Goal: Task Accomplishment & Management: Use online tool/utility

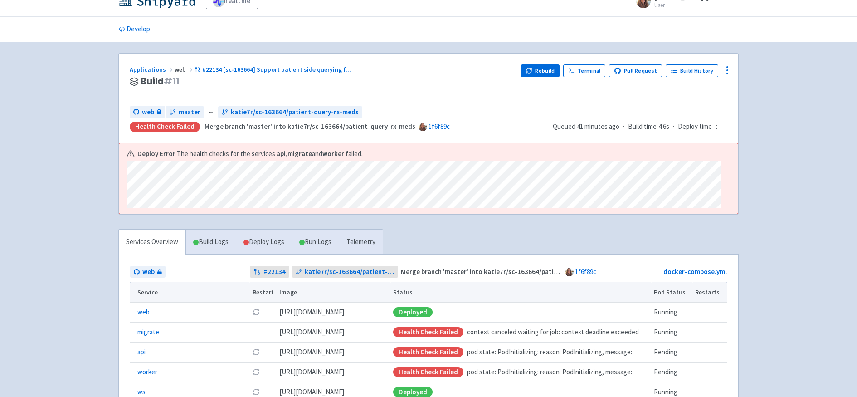
scroll to position [13, 0]
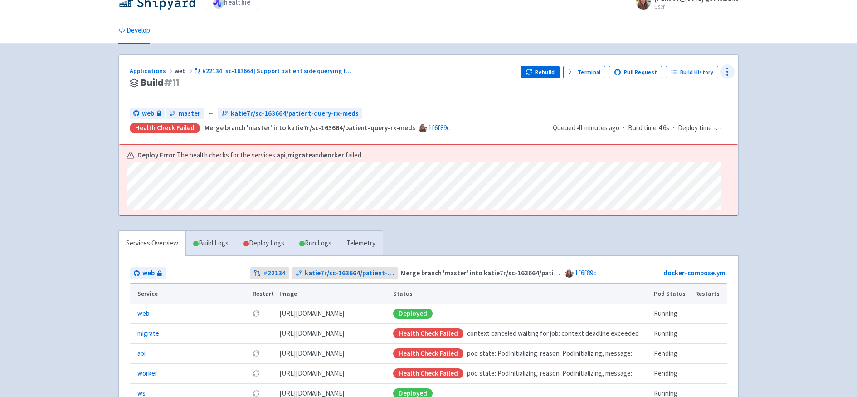
click at [729, 69] on icon at bounding box center [726, 71] width 11 height 11
click at [684, 106] on span "Data Dashboard" at bounding box center [686, 108] width 46 height 13
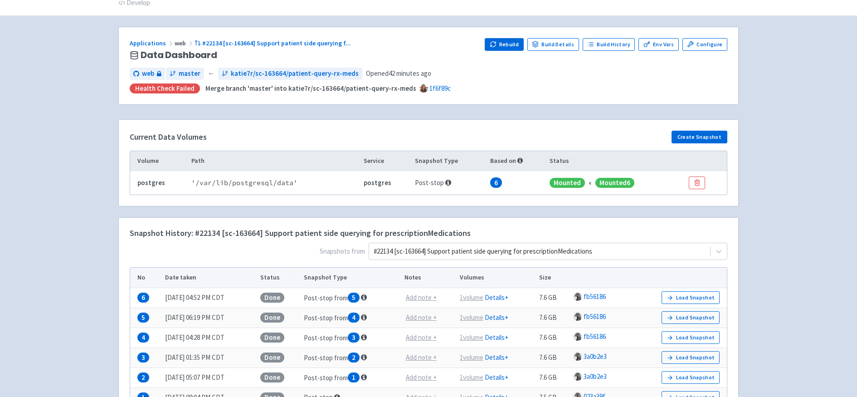
scroll to position [53, 0]
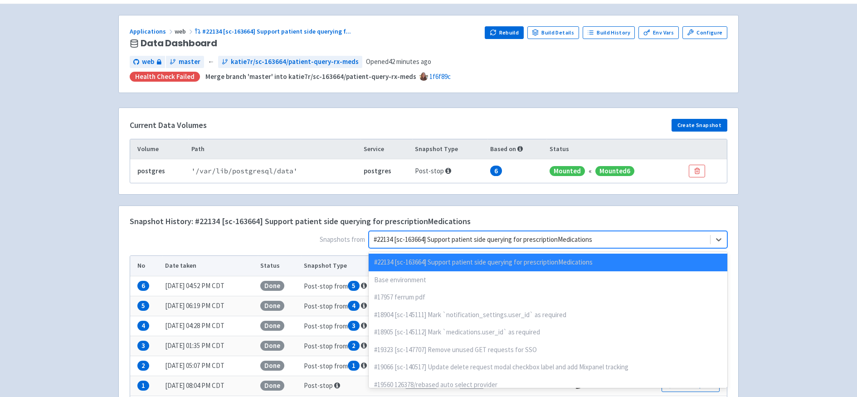
click at [547, 238] on div at bounding box center [539, 239] width 332 height 12
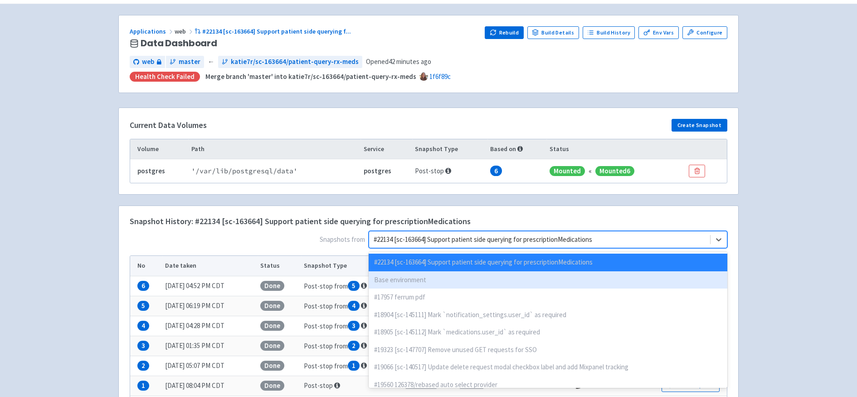
click at [501, 276] on div "Base environment" at bounding box center [547, 280] width 358 height 18
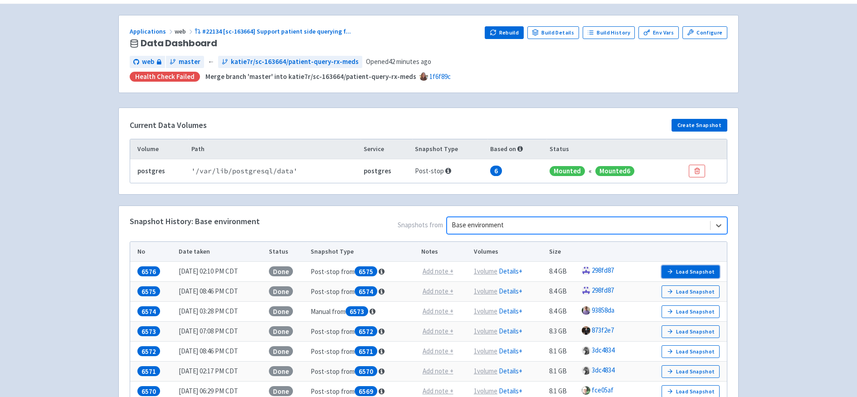
click at [686, 274] on button "Load Snapshot" at bounding box center [690, 271] width 58 height 13
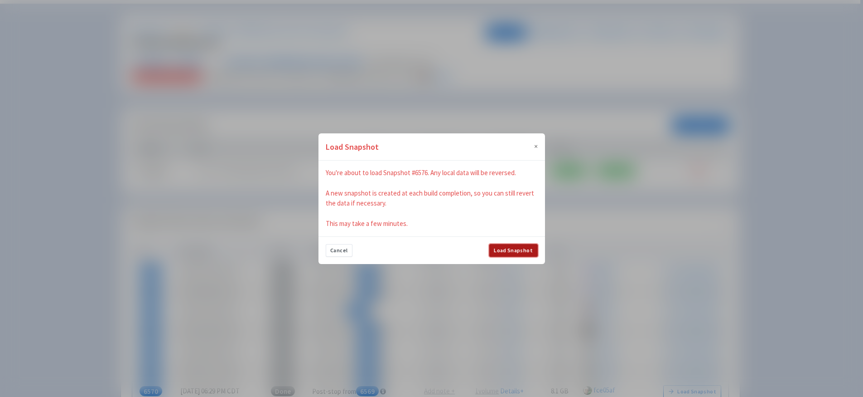
click at [504, 248] on button "Load Snapshot" at bounding box center [513, 250] width 48 height 13
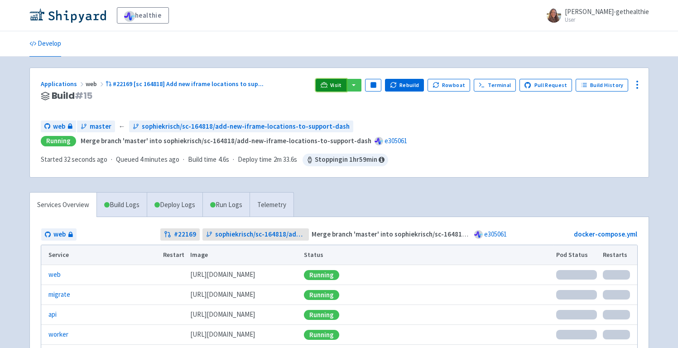
click at [335, 82] on link "Visit" at bounding box center [331, 85] width 31 height 13
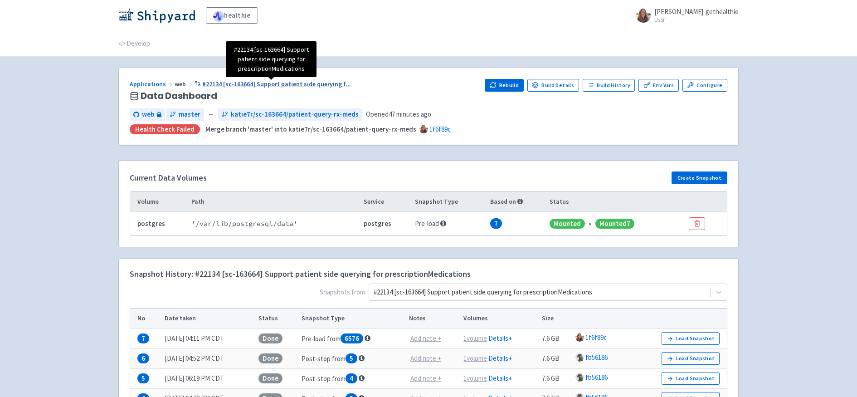
click at [278, 83] on span "#22134 [sc-163664] Support patient side querying f ..." at bounding box center [276, 84] width 149 height 8
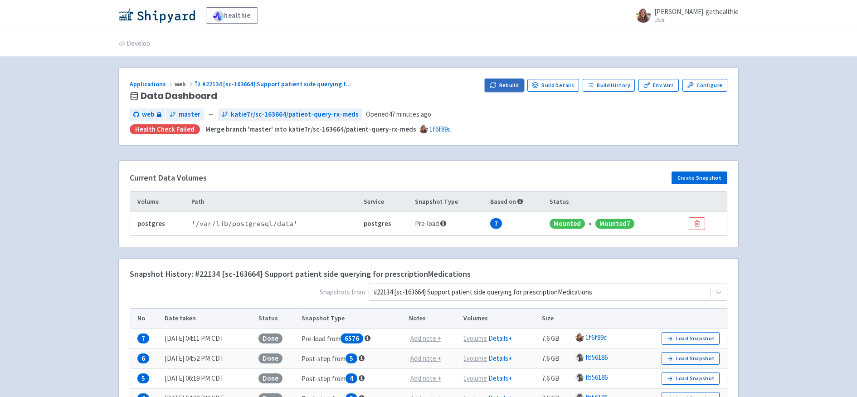
click at [510, 86] on button "Rebuild" at bounding box center [503, 85] width 39 height 13
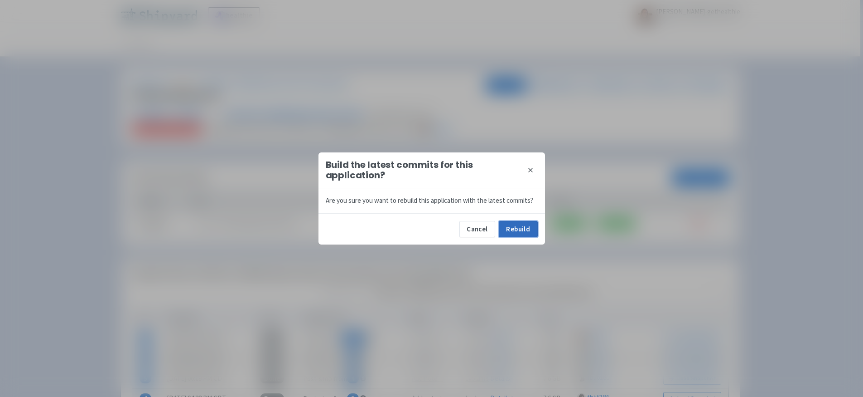
drag, startPoint x: 513, startPoint y: 231, endPoint x: 509, endPoint y: 219, distance: 12.2
click at [513, 230] on button "Rebuild" at bounding box center [518, 229] width 39 height 16
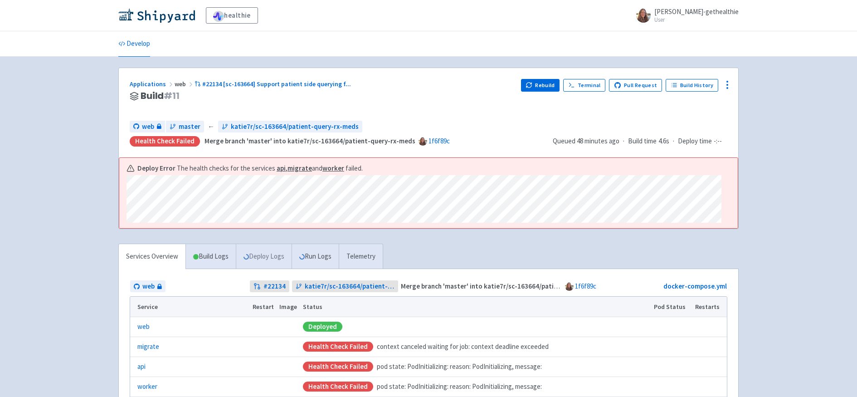
click at [258, 255] on link "Deploy Logs" at bounding box center [264, 256] width 56 height 25
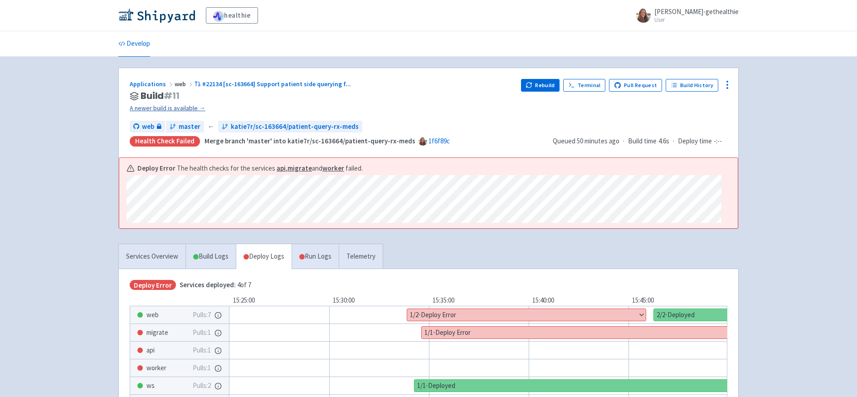
click at [193, 108] on link "A newer build is available →" at bounding box center [322, 108] width 384 height 10
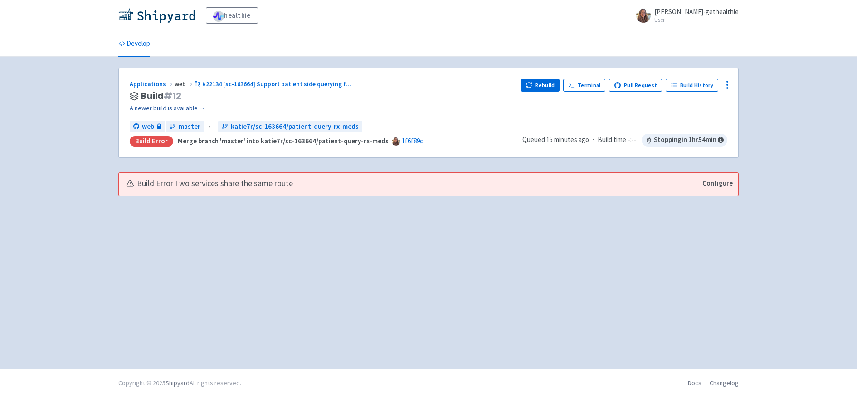
click at [180, 107] on link "A newer build is available →" at bounding box center [322, 108] width 384 height 10
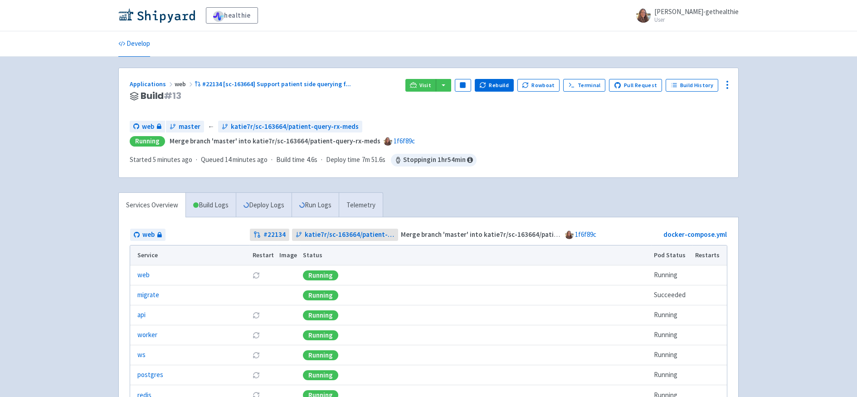
click at [377, 53] on ul "Develop" at bounding box center [428, 43] width 631 height 25
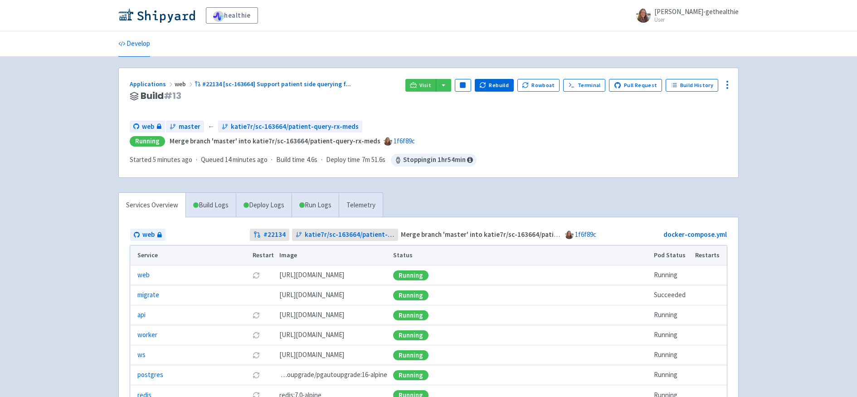
click at [370, 34] on ul "Develop" at bounding box center [428, 43] width 631 height 25
click at [416, 87] on icon at bounding box center [413, 85] width 7 height 7
